Goal: Transaction & Acquisition: Purchase product/service

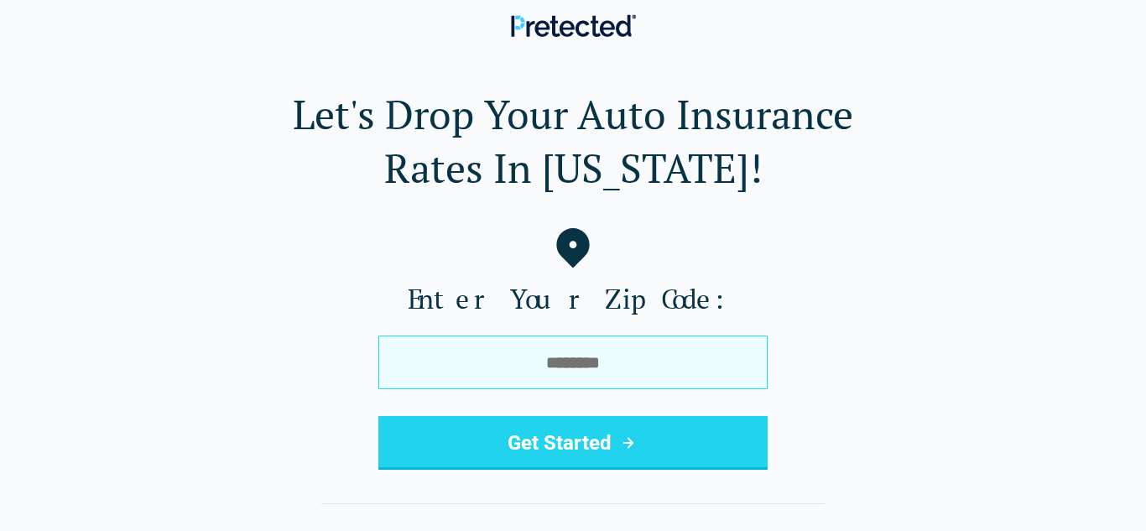
click at [394, 382] on input "tel" at bounding box center [573, 363] width 389 height 54
type input "*****"
click at [379, 416] on button "Get Started" at bounding box center [573, 443] width 389 height 54
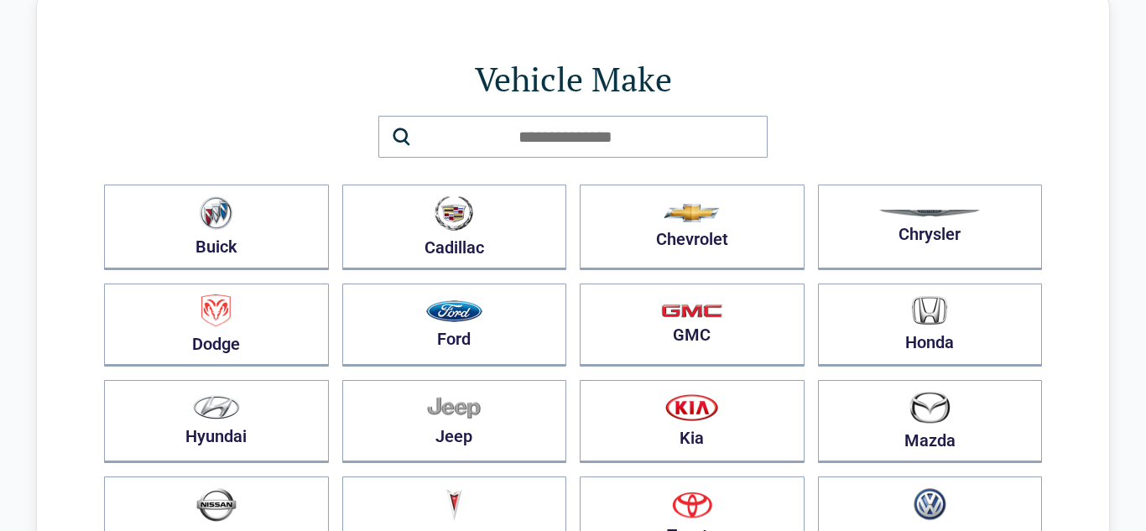
scroll to position [67, 0]
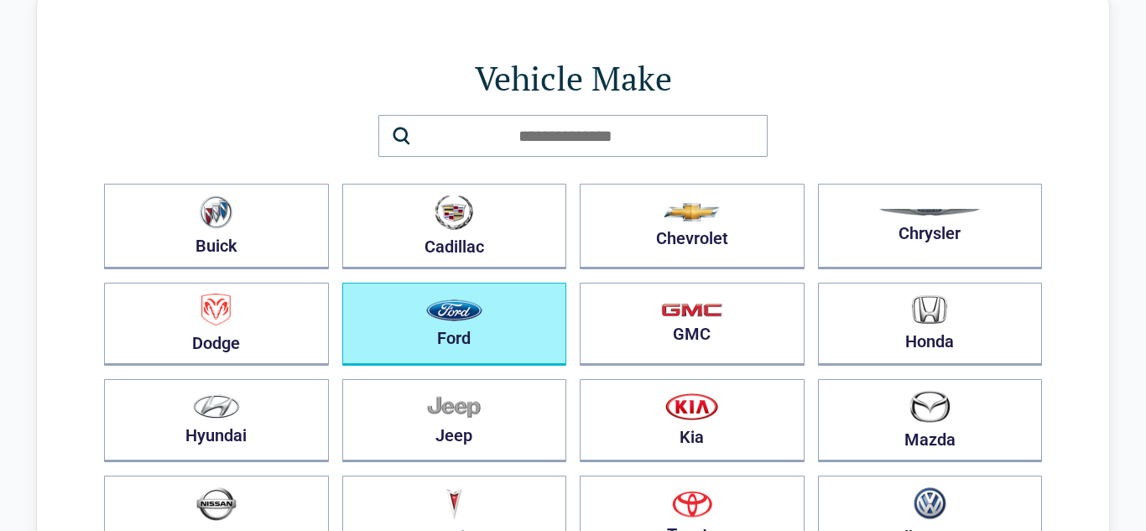
click at [450, 307] on img "button" at bounding box center [454, 311] width 56 height 22
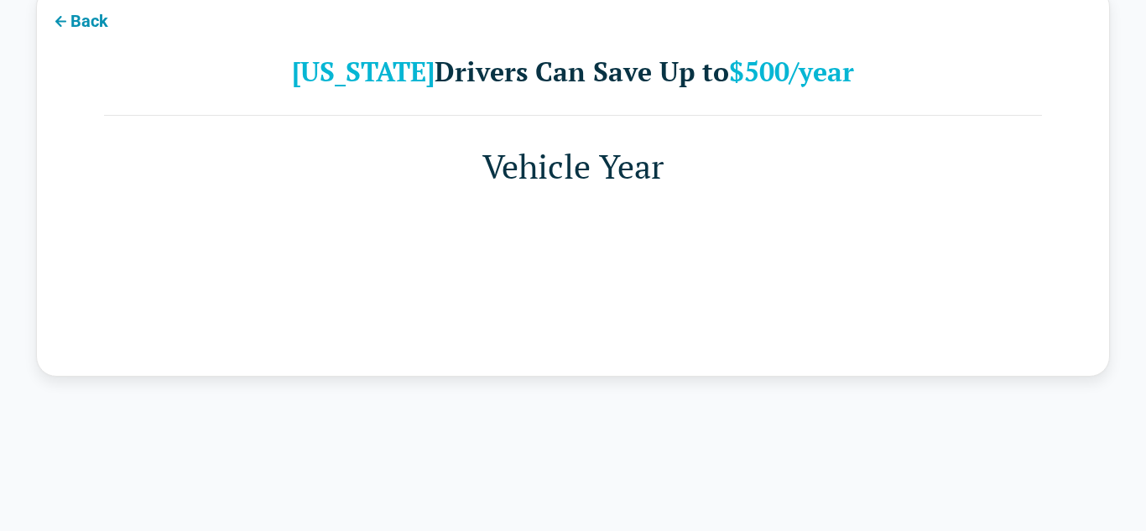
scroll to position [0, 0]
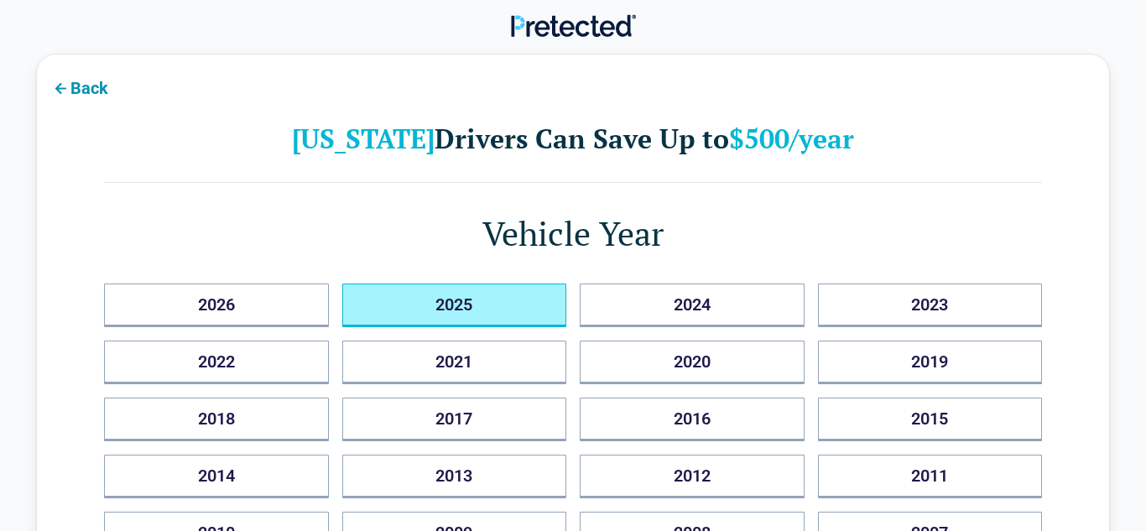
click at [452, 300] on button "2025" at bounding box center [454, 306] width 225 height 44
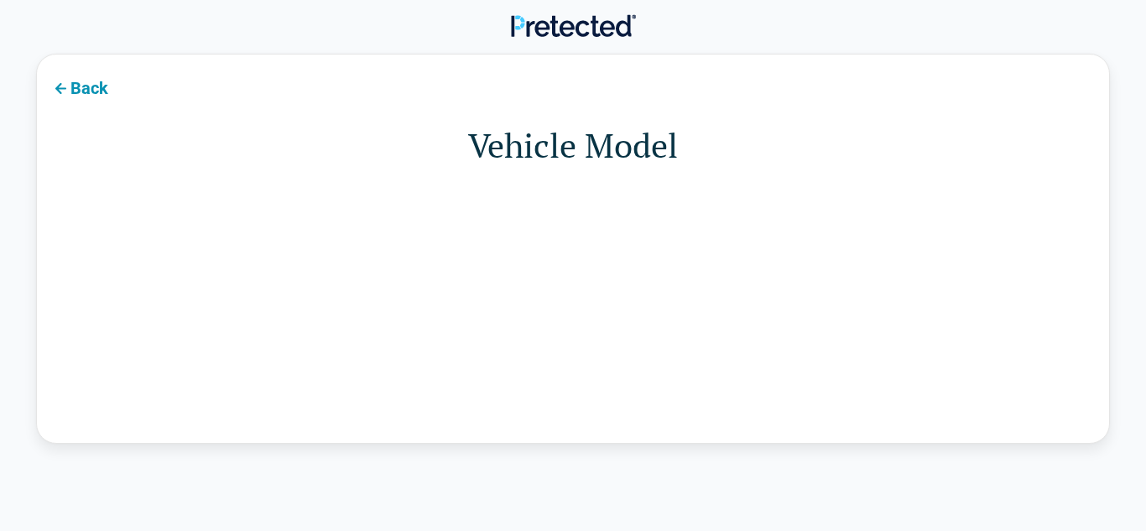
click at [452, 300] on div "Back Vehicle Model" at bounding box center [573, 249] width 1074 height 390
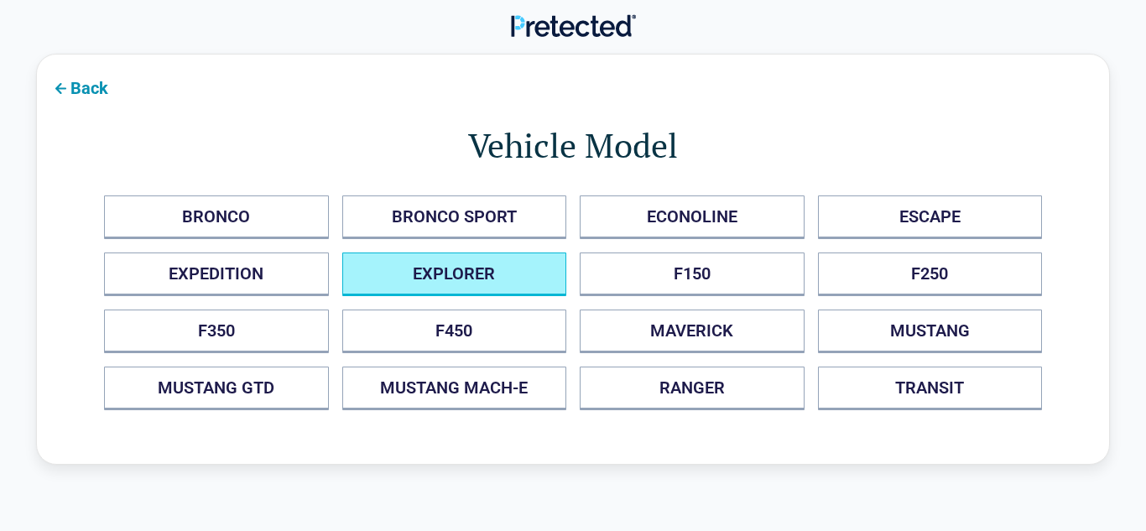
click at [396, 292] on button "EXPLORER" at bounding box center [454, 275] width 225 height 44
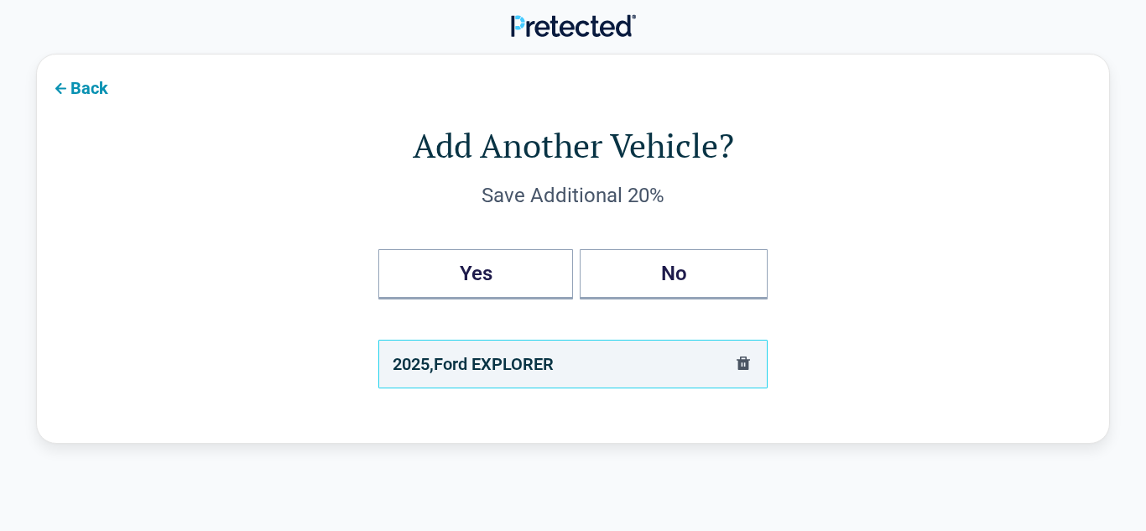
click at [368, 258] on div "Add Another Vehicle? Save Additional 20% Yes No 2025 , Ford EXPLORER" at bounding box center [573, 255] width 938 height 267
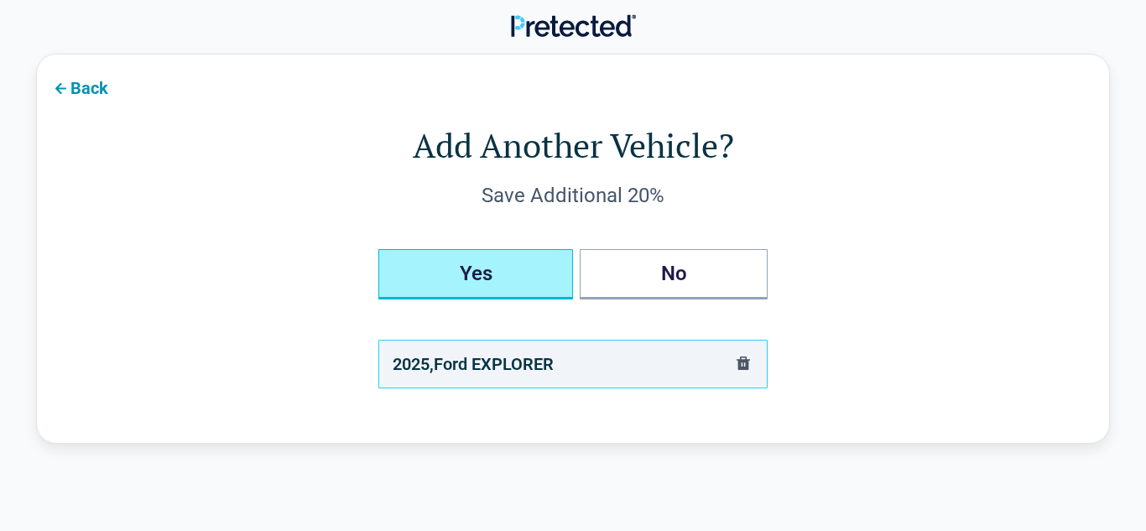
click at [473, 269] on button "Yes" at bounding box center [476, 274] width 195 height 50
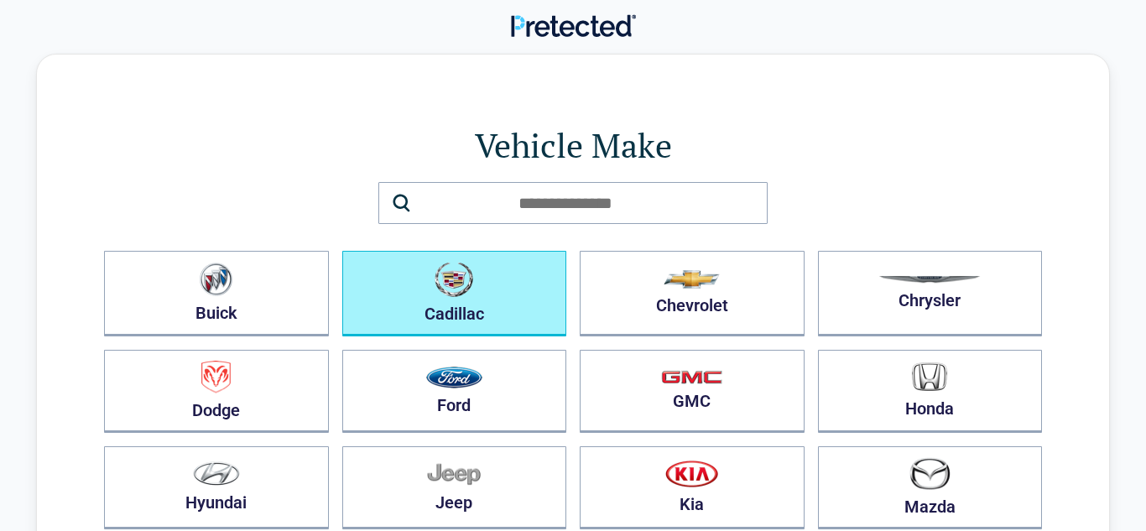
click at [473, 269] on img "button" at bounding box center [454, 279] width 39 height 35
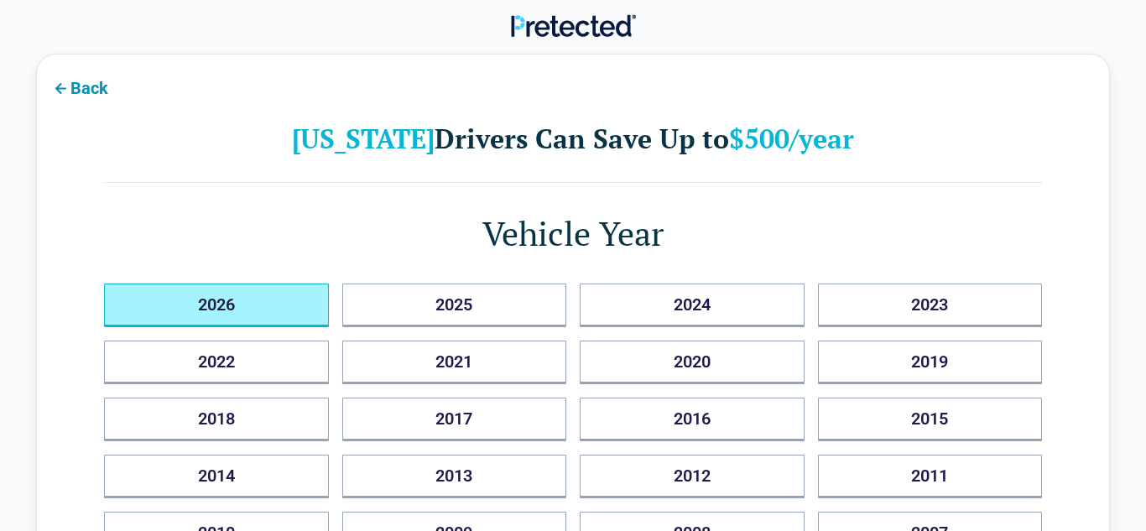
click at [298, 287] on button "2026" at bounding box center [216, 306] width 225 height 44
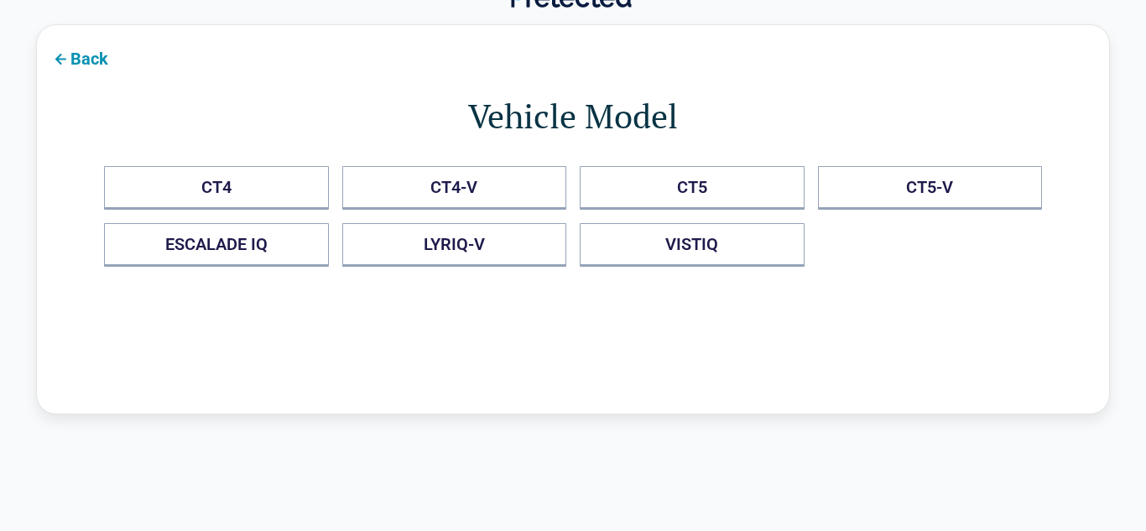
scroll to position [34, 0]
